Goal: Obtain resource: Obtain resource

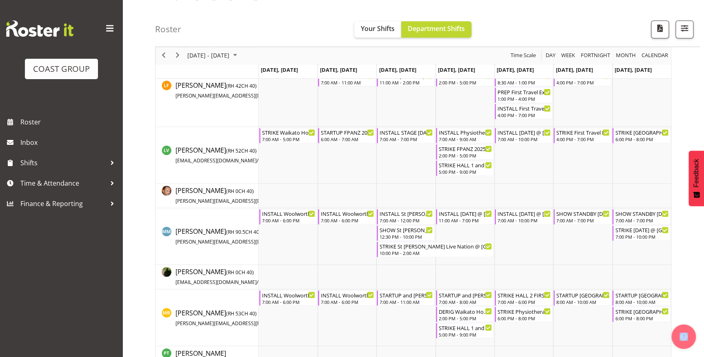
scroll to position [482, 0]
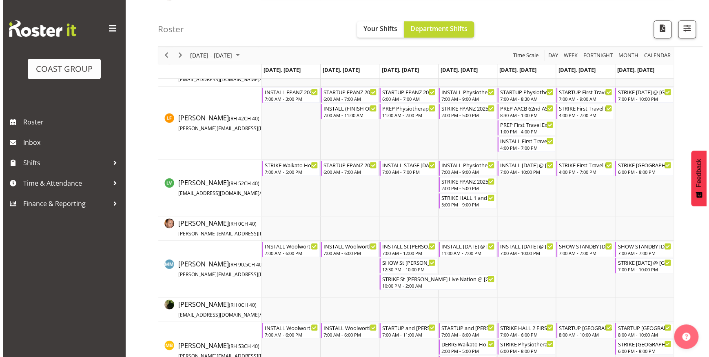
scroll to position [408, 0]
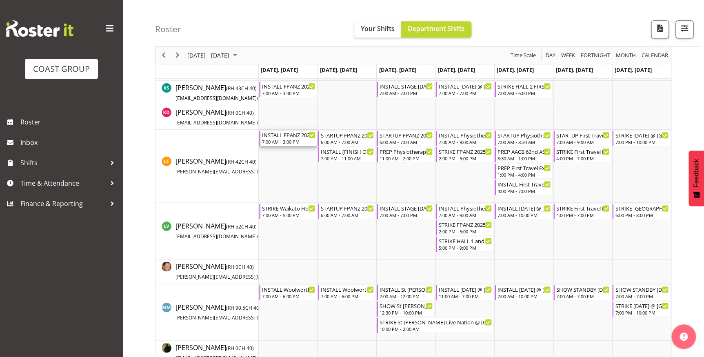
click at [271, 134] on div "INSTALL FPANZ 2025 @ VIADUCT EVENTS CENTRE On SIte @ TBC" at bounding box center [288, 135] width 53 height 8
click at [0, 0] on div at bounding box center [0, 0] width 0 height 0
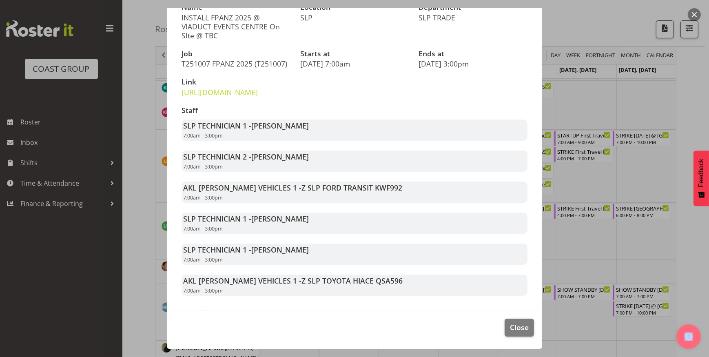
scroll to position [66, 0]
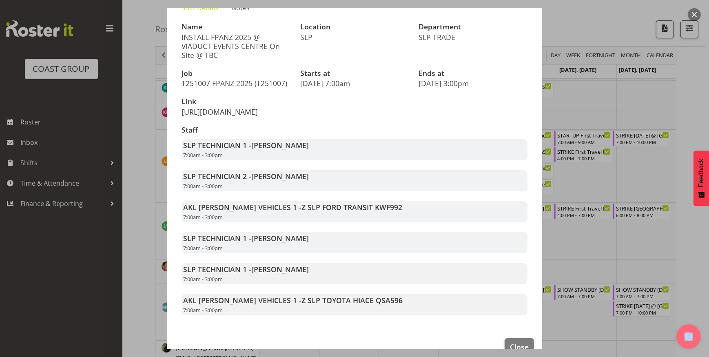
click at [222, 117] on link "https://drive.google.com/drive/folders/14sV61qJgLJ2qoRhi0yCmMQNcJExxtU54" at bounding box center [220, 112] width 76 height 10
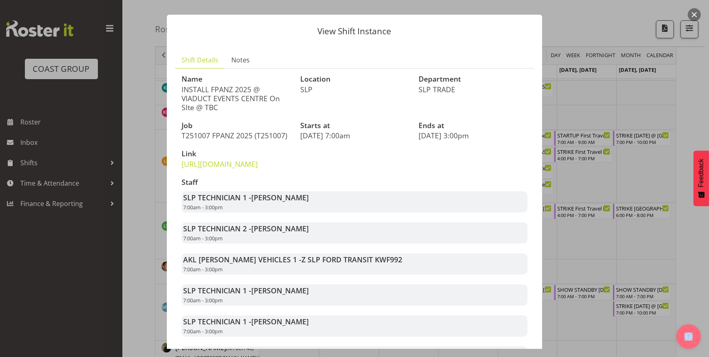
scroll to position [0, 0]
